Goal: Navigation & Orientation: Find specific page/section

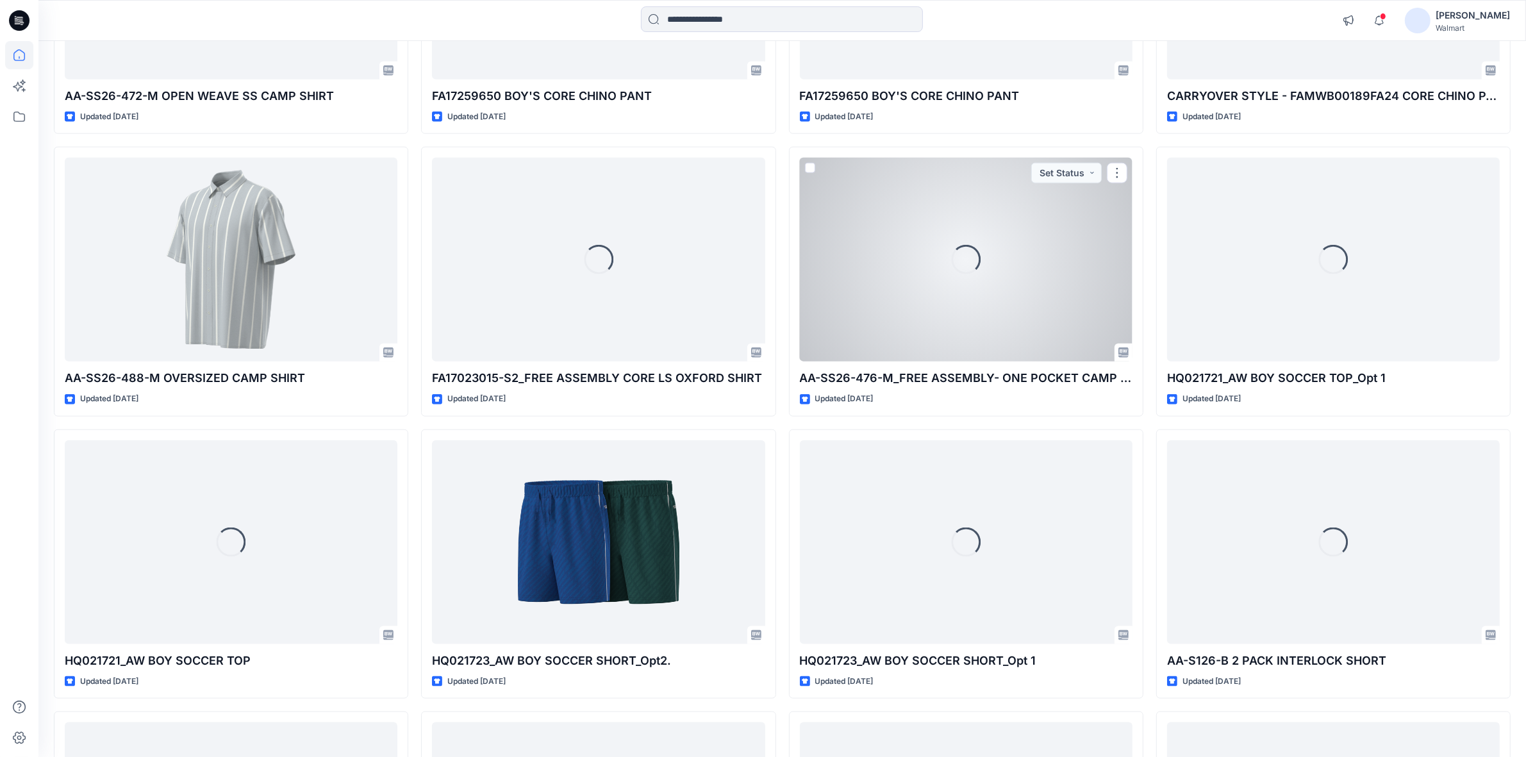
scroll to position [1807, 0]
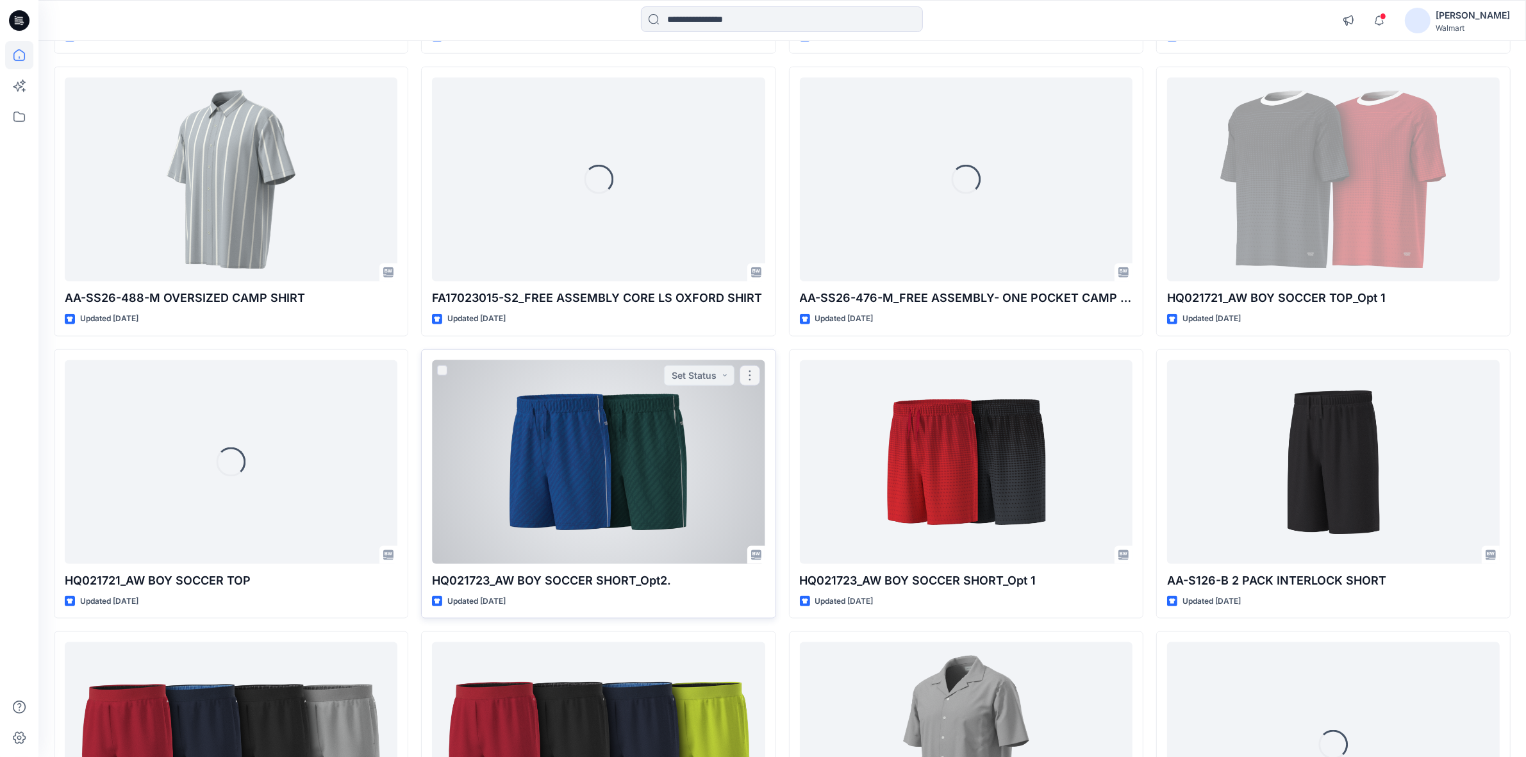
click at [555, 459] on div at bounding box center [598, 462] width 333 height 204
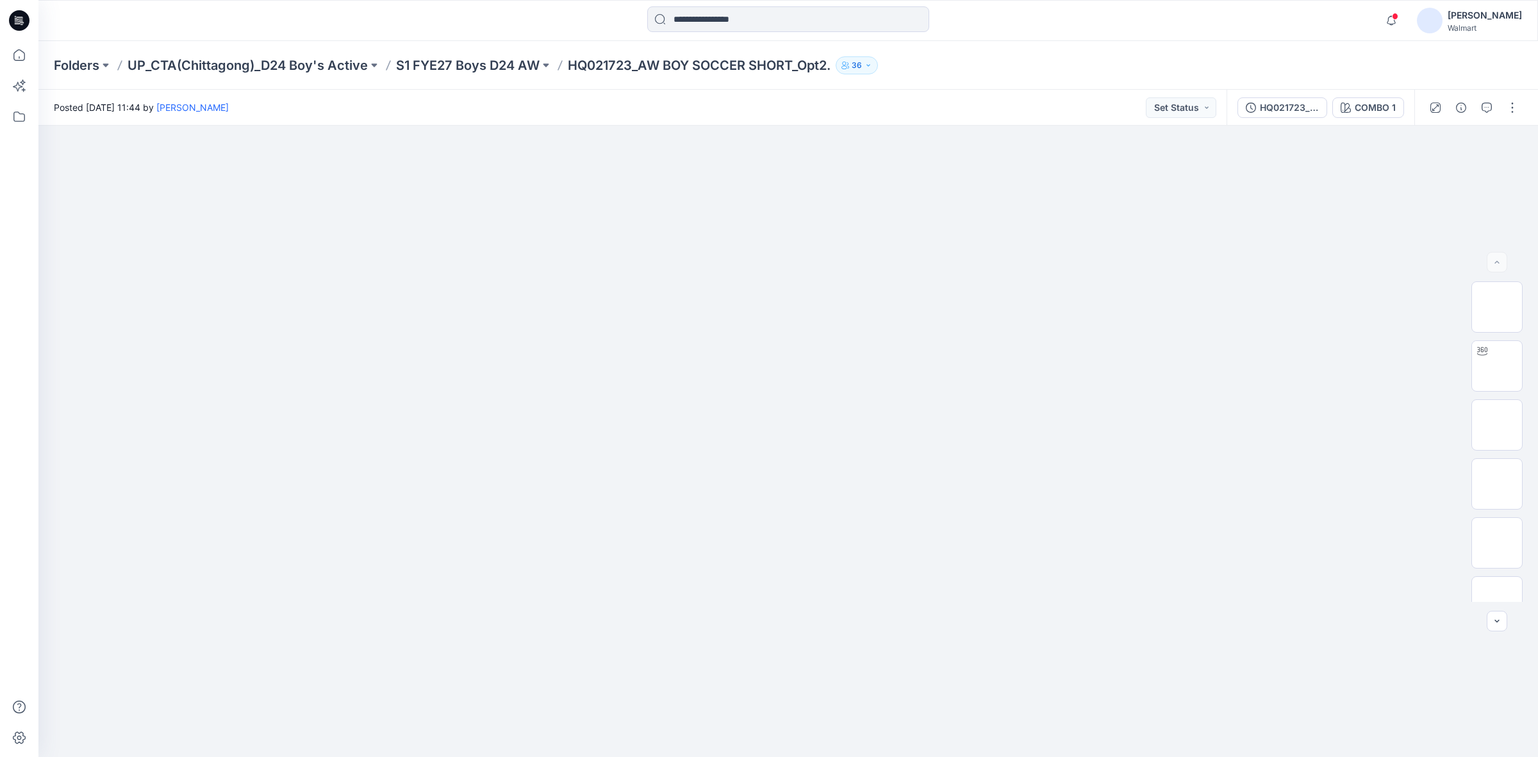
click at [500, 74] on div "Folders UP_CTA(Chittagong)_D24 Boy's Active S1 FYE27 Boys D24 AW HQ021723_AW BO…" at bounding box center [787, 65] width 1499 height 49
click at [503, 64] on p "S1 FYE27 Boys D24 AW" at bounding box center [468, 65] width 144 height 18
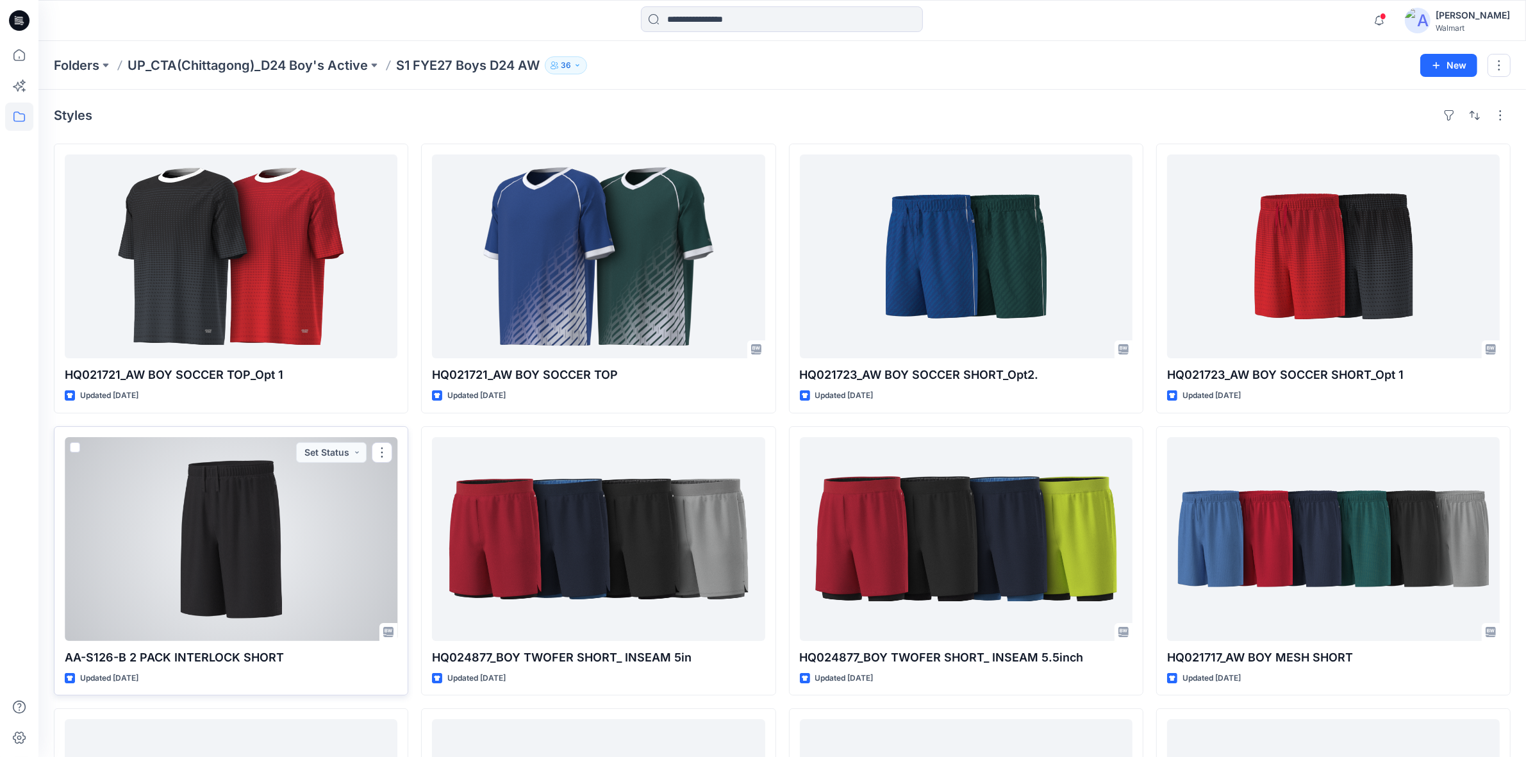
click at [300, 580] on div at bounding box center [231, 539] width 333 height 204
